Goal: Transaction & Acquisition: Subscribe to service/newsletter

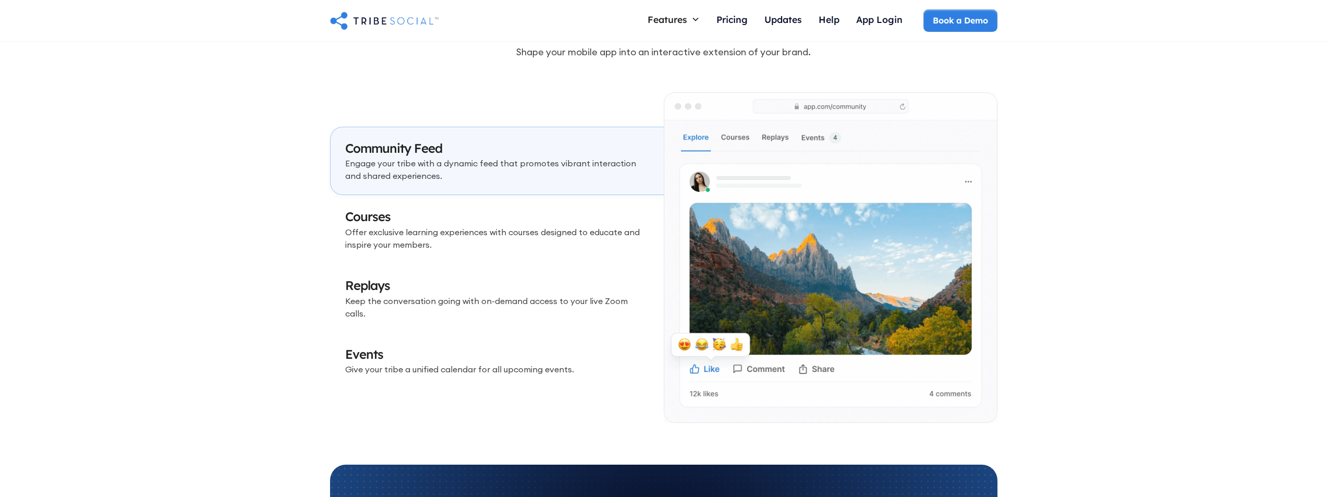
scroll to position [3025, 0]
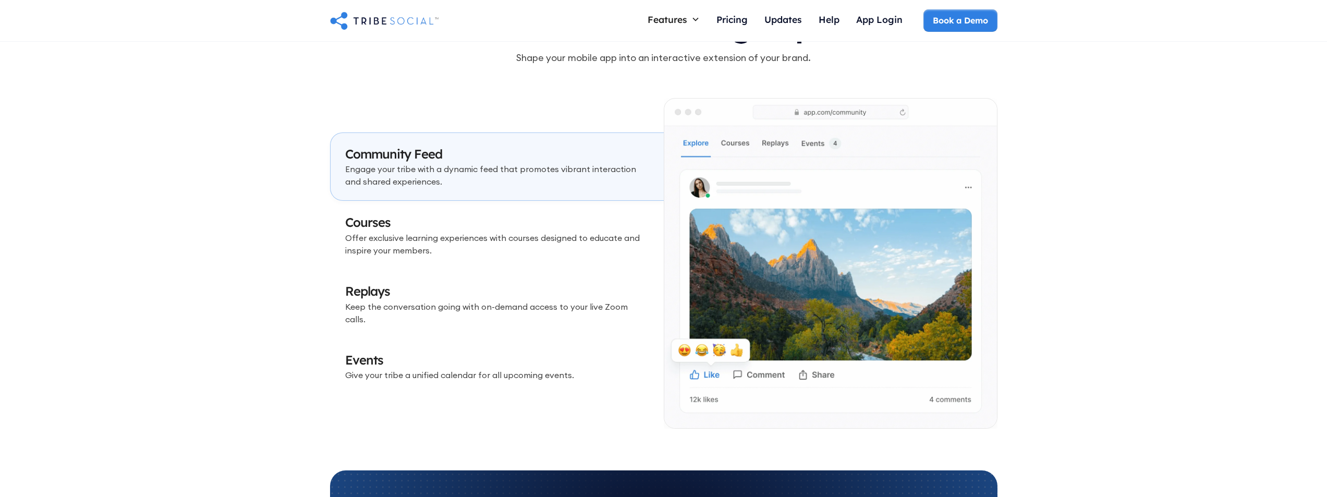
click at [447, 208] on link "Courses Offer exclusive learning experiences with courses designed to educate a…" at bounding box center [497, 235] width 334 height 69
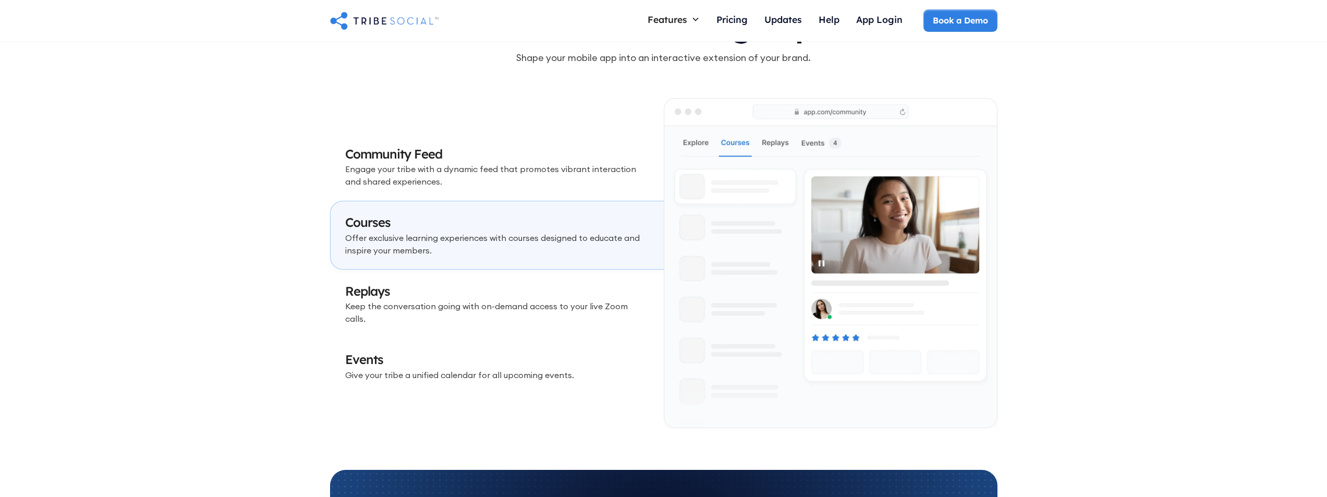
click at [433, 311] on p "Keep the conversation going with on-demand access to your live Zoom calls." at bounding box center [497, 312] width 304 height 25
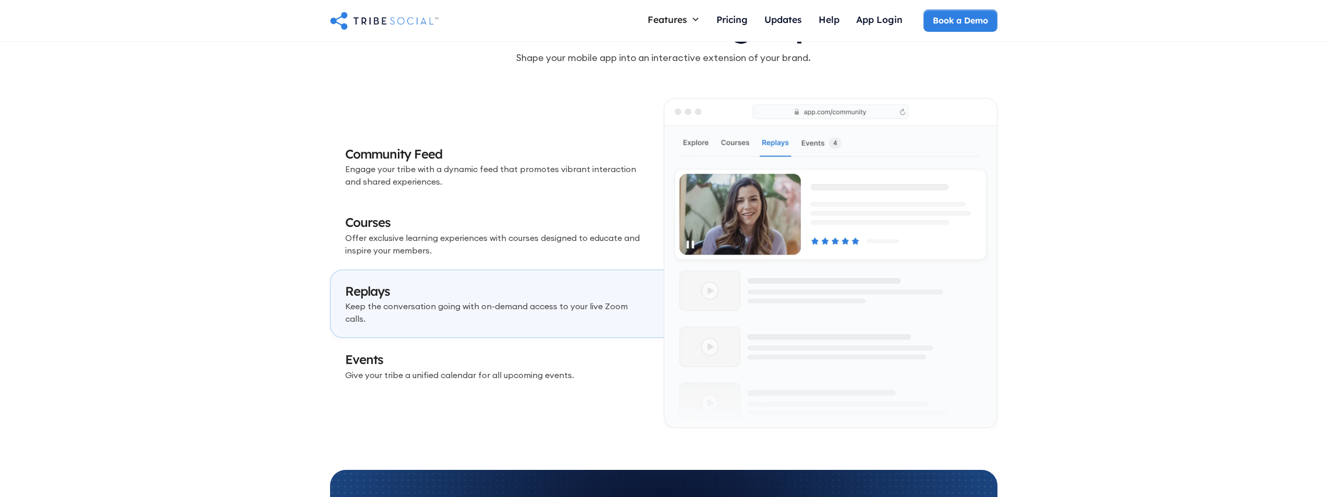
click at [466, 379] on link "Events Give your tribe a unified calendar for all upcoming events." at bounding box center [497, 366] width 334 height 56
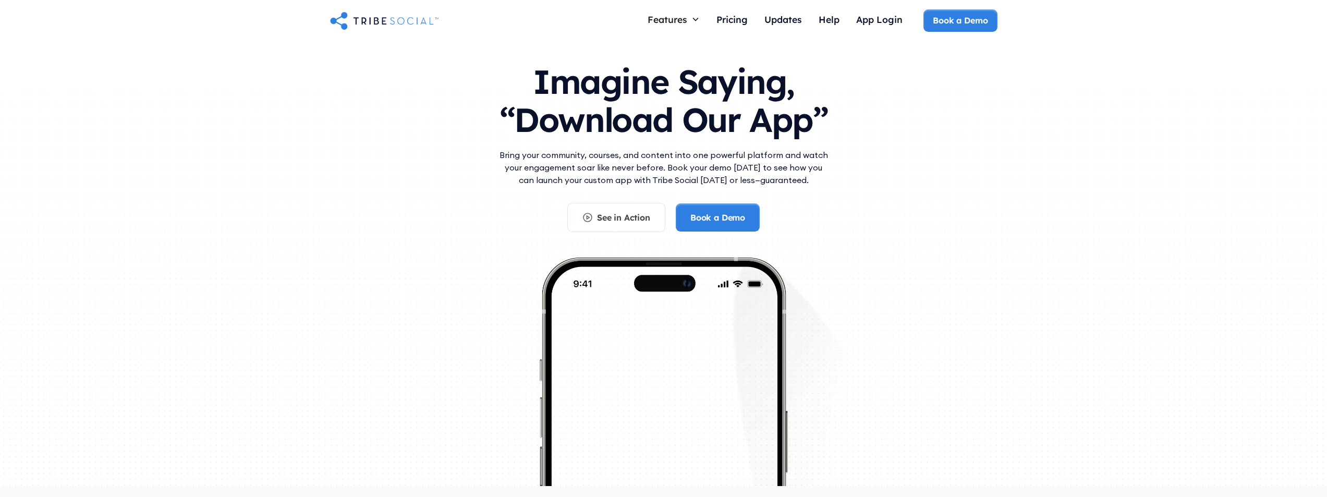
scroll to position [0, 0]
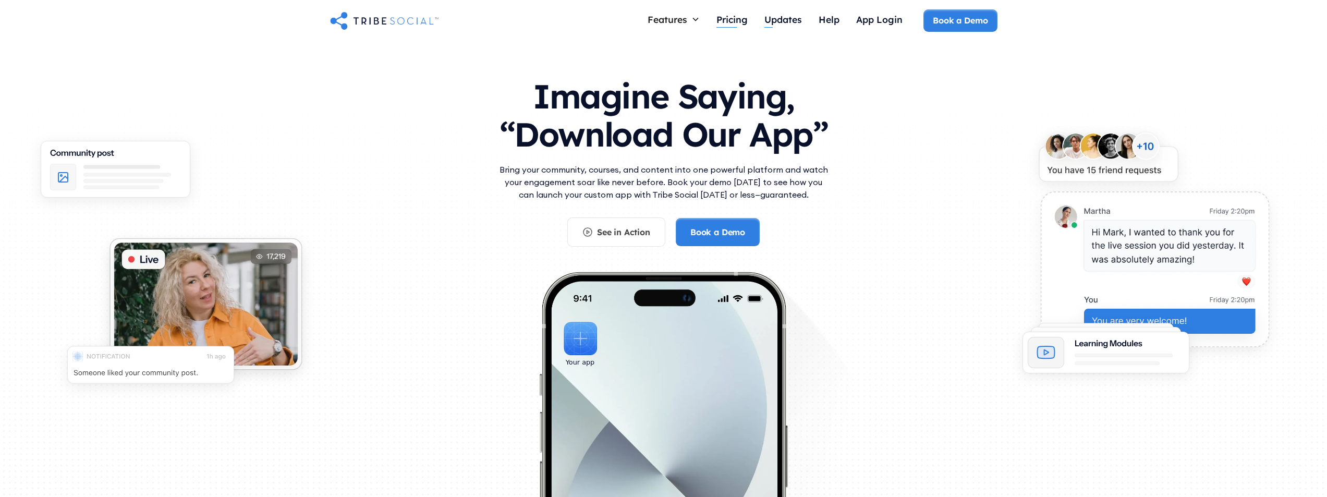
click at [756, 18] on link "Updates" at bounding box center [783, 20] width 54 height 22
click at [742, 22] on div "Pricing" at bounding box center [732, 19] width 31 height 11
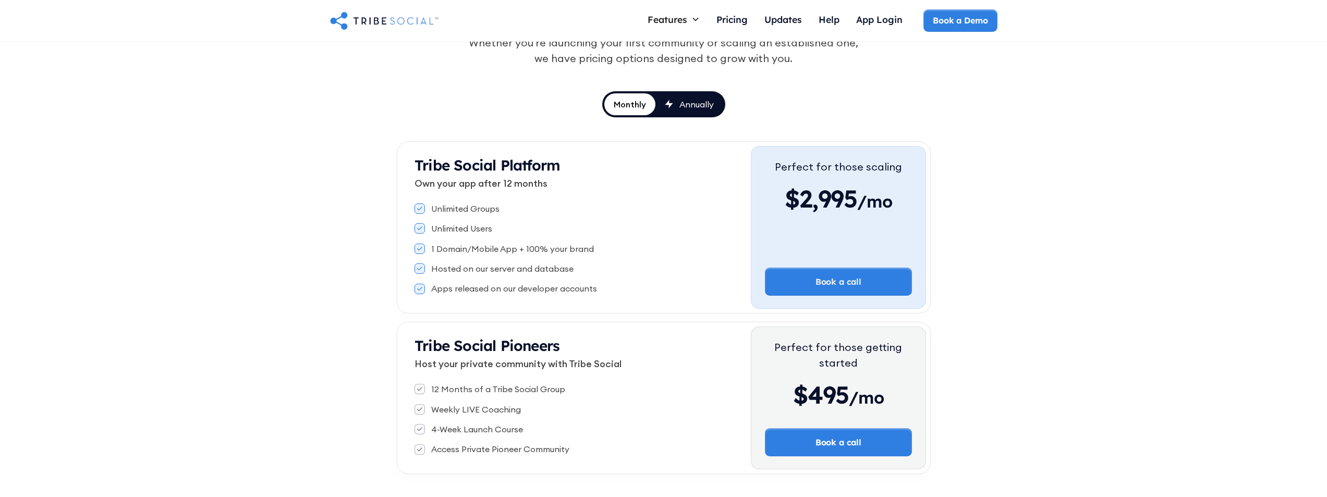
scroll to position [104, 0]
click at [683, 106] on div "Annually" at bounding box center [697, 104] width 34 height 11
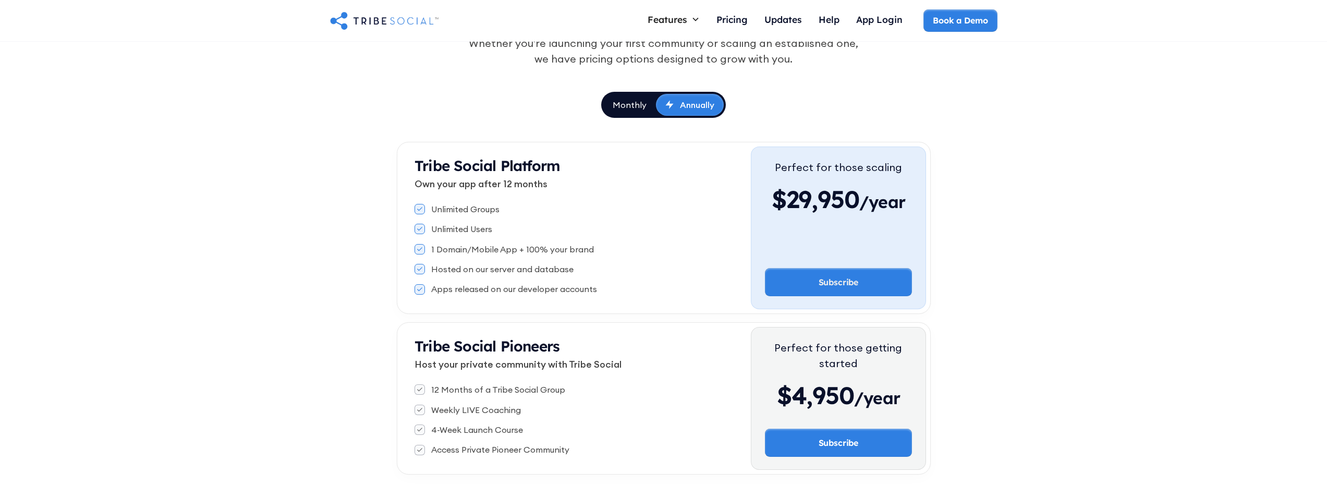
click at [515, 199] on div "Unlimited Groups Unlimited Users 1 Domain/Mobile App + 100% your brand Hosted o…" at bounding box center [583, 249] width 336 height 100
click at [626, 97] on link "Monthly" at bounding box center [629, 105] width 53 height 22
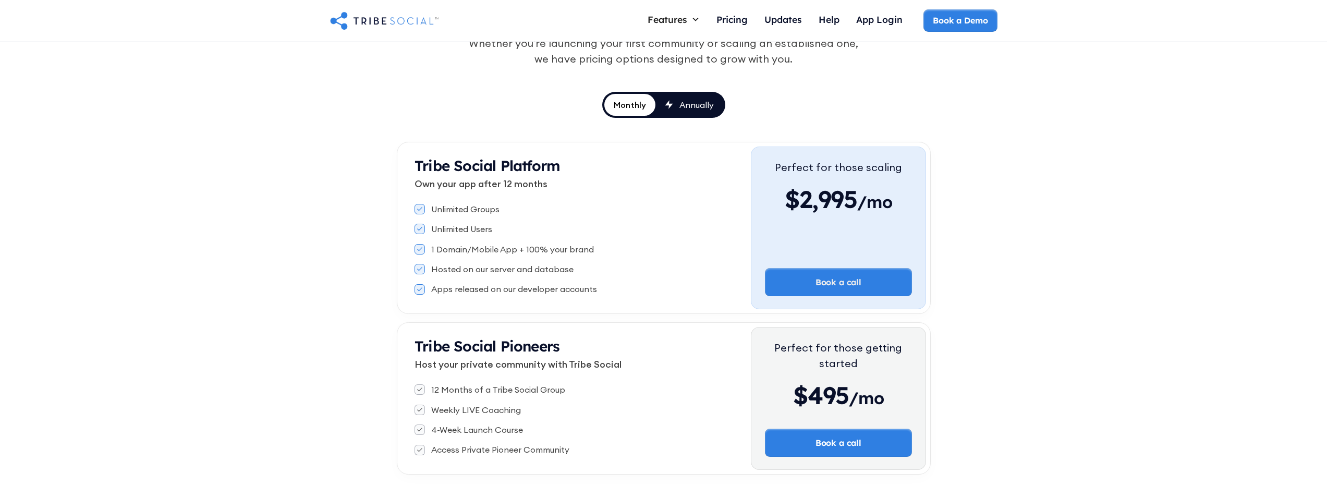
click at [674, 90] on div "Tribe Social Pricing Whether you're launching your first community or scaling a…" at bounding box center [664, 43] width 484 height 129
click at [699, 99] on div "Annually" at bounding box center [697, 104] width 34 height 11
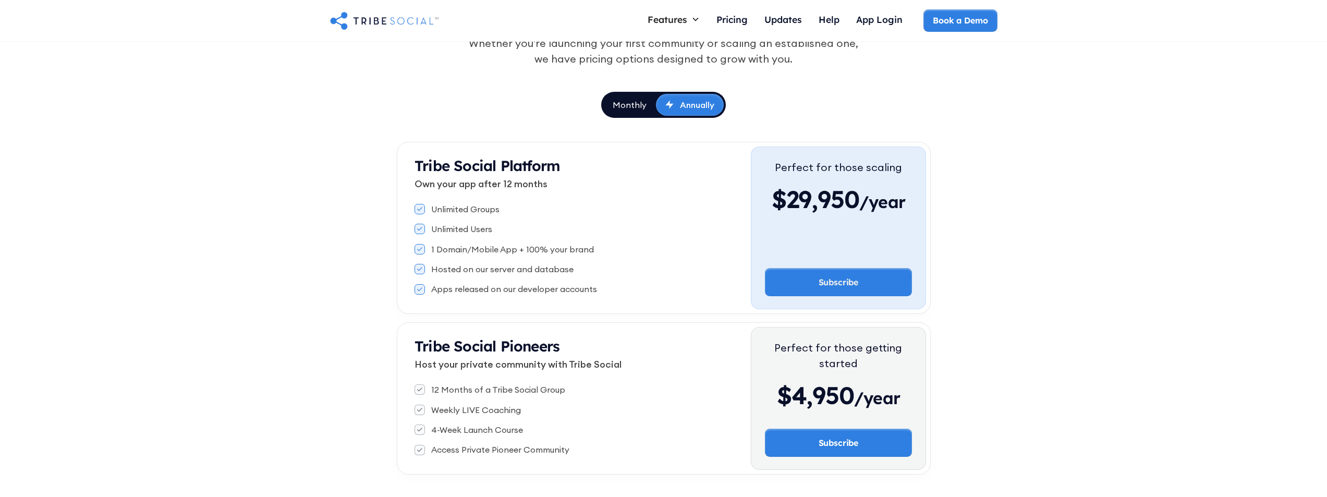
click at [633, 100] on div "Monthly" at bounding box center [630, 104] width 34 height 11
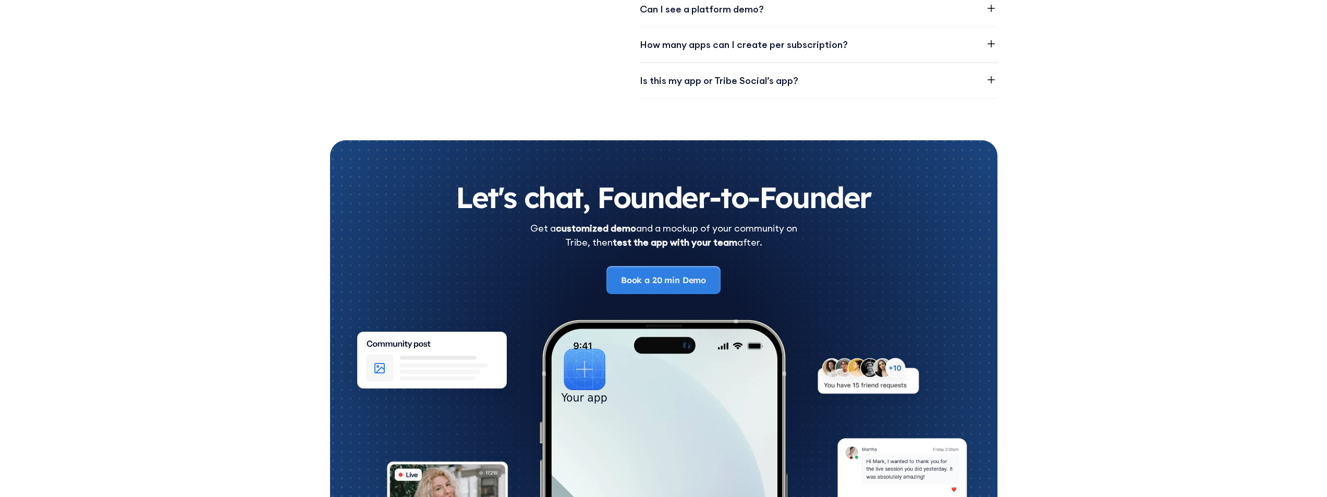
scroll to position [1849, 0]
